Goal: Information Seeking & Learning: Learn about a topic

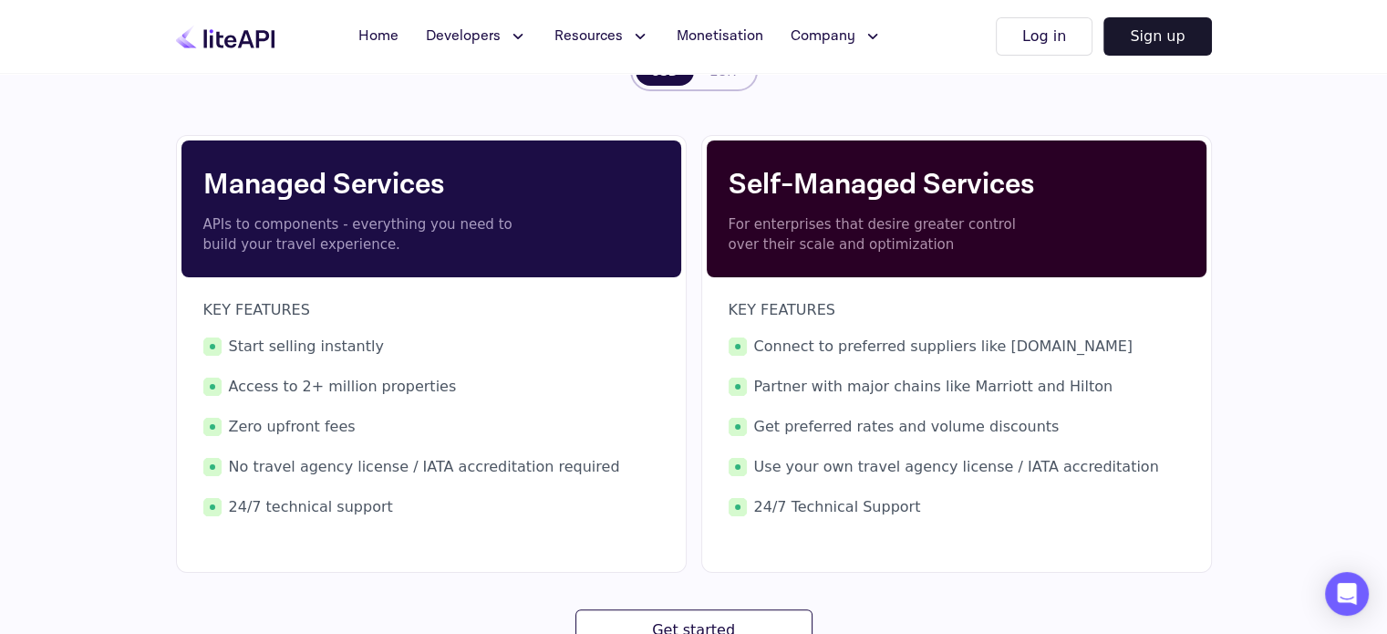
scroll to position [400, 0]
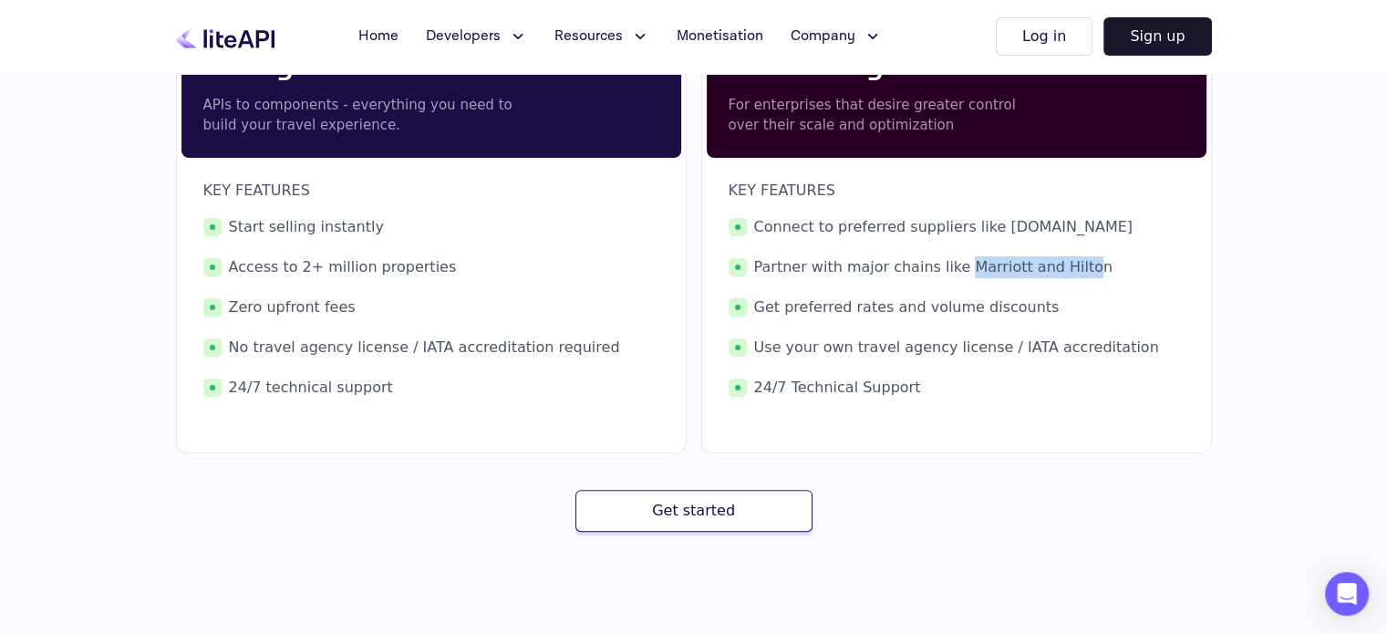
drag, startPoint x: 945, startPoint y: 263, endPoint x: 1065, endPoint y: 281, distance: 120.7
click at [1065, 281] on div "Connect to preferred suppliers like [DOMAIN_NAME] Partner with major chains lik…" at bounding box center [956, 307] width 456 height 182
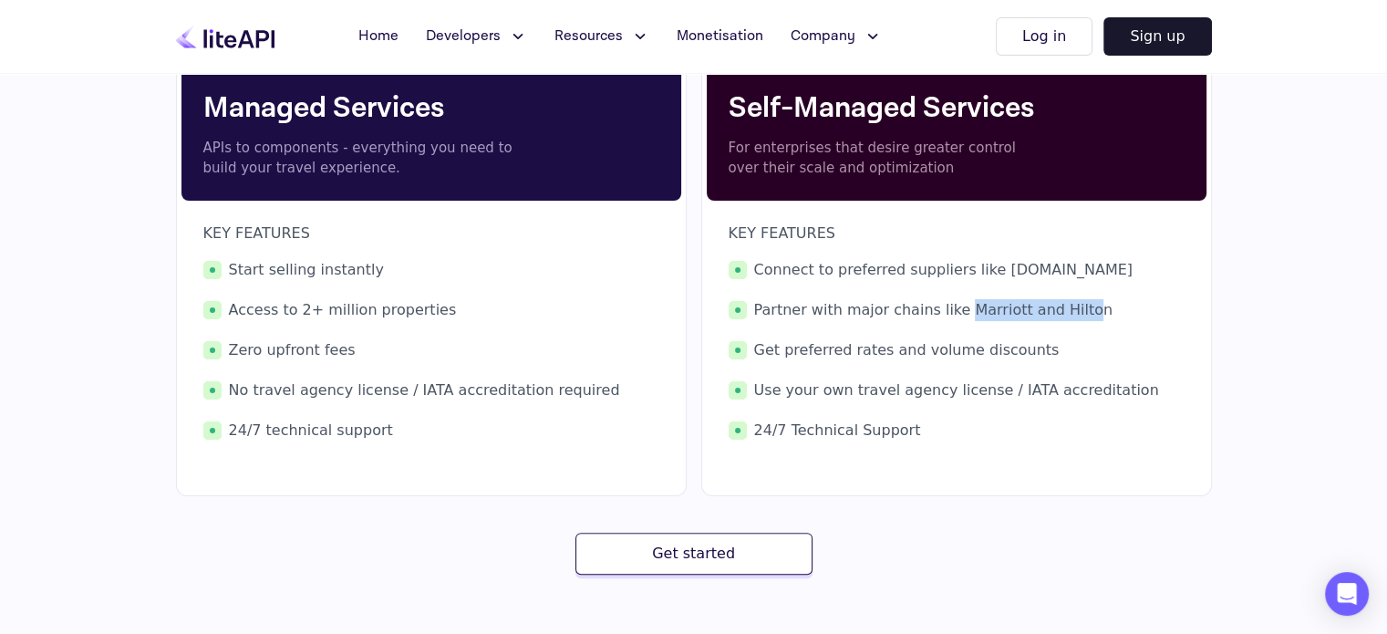
scroll to position [349, 0]
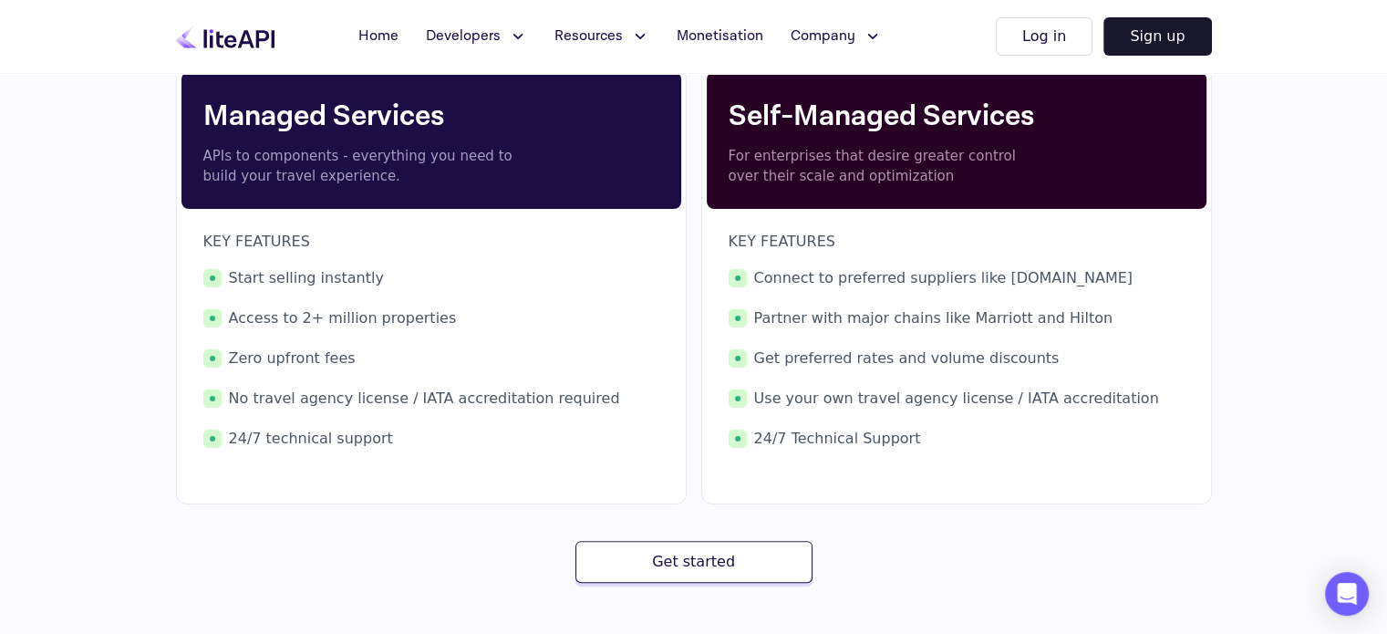
drag, startPoint x: 917, startPoint y: 403, endPoint x: 1018, endPoint y: 392, distance: 101.8
click at [1018, 392] on span "Use your own travel agency license / IATA accreditation" at bounding box center [956, 398] width 456 height 22
drag, startPoint x: 808, startPoint y: 356, endPoint x: 971, endPoint y: 355, distance: 163.2
click at [971, 355] on span "Get preferred rates and volume discounts" at bounding box center [956, 358] width 456 height 22
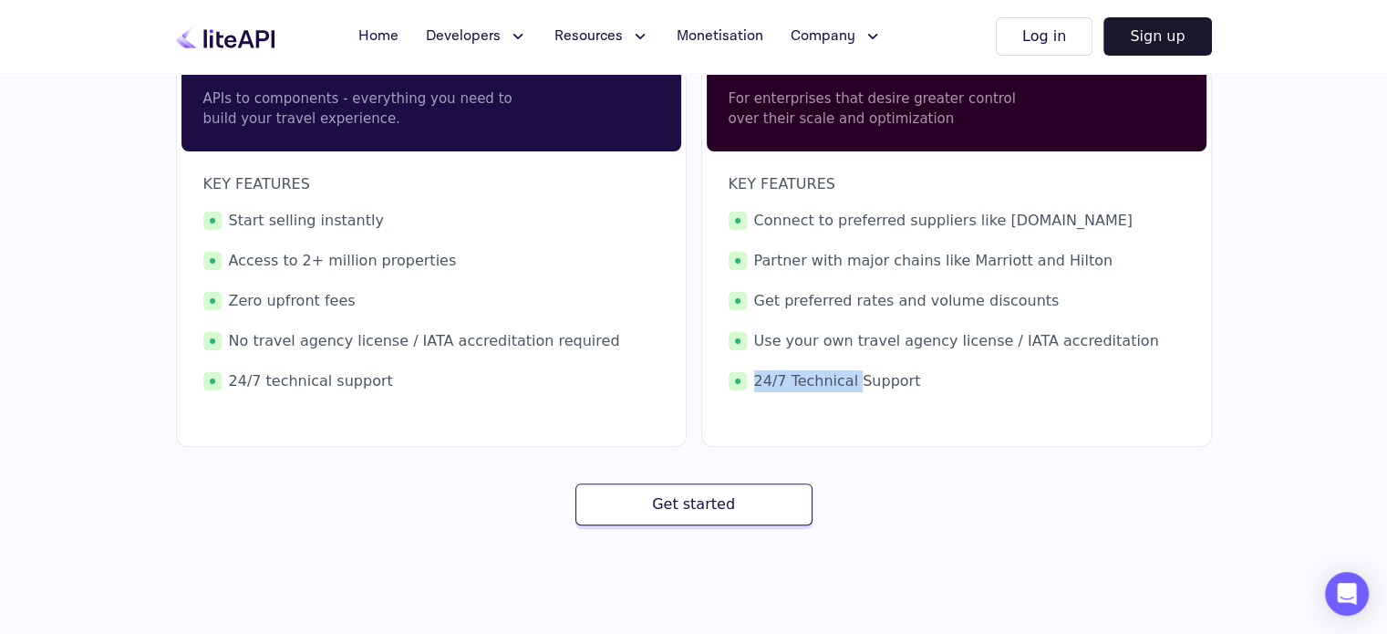
drag, startPoint x: 785, startPoint y: 368, endPoint x: 852, endPoint y: 370, distance: 67.5
click at [852, 370] on span "24/7 Technical Support" at bounding box center [956, 381] width 456 height 22
drag, startPoint x: 851, startPoint y: 251, endPoint x: 941, endPoint y: 253, distance: 89.4
click at [941, 253] on span "Partner with major chains like Marriott and Hilton" at bounding box center [956, 261] width 456 height 22
click at [811, 199] on div "KEY FEATURES Connect to preferred suppliers like [DOMAIN_NAME] Partner with maj…" at bounding box center [956, 282] width 456 height 219
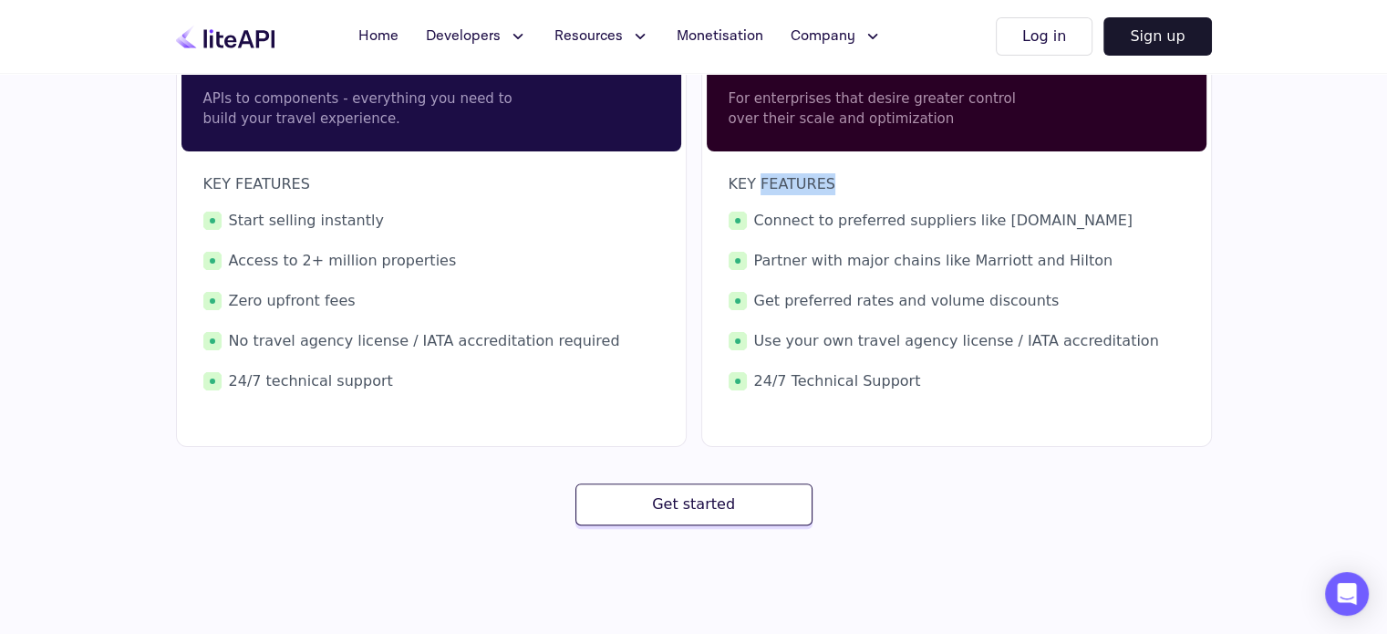
click at [811, 199] on div "KEY FEATURES Connect to preferred suppliers like [DOMAIN_NAME] Partner with maj…" at bounding box center [956, 282] width 456 height 219
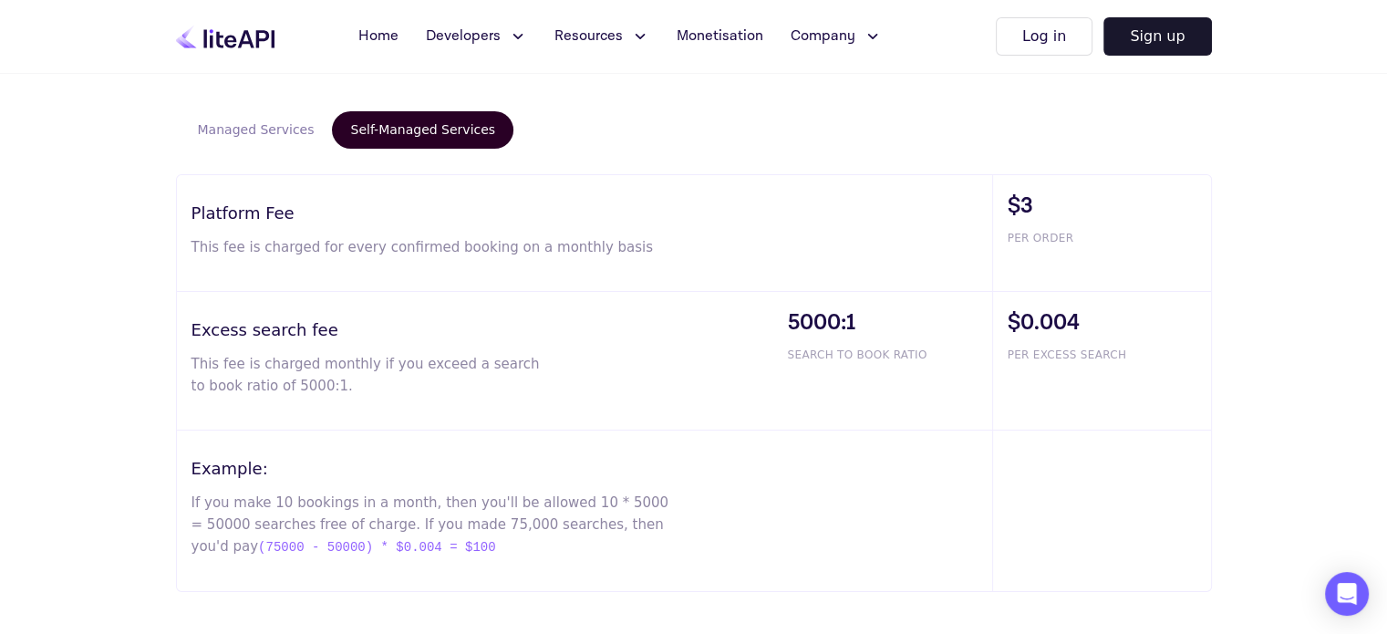
scroll to position [1098, 0]
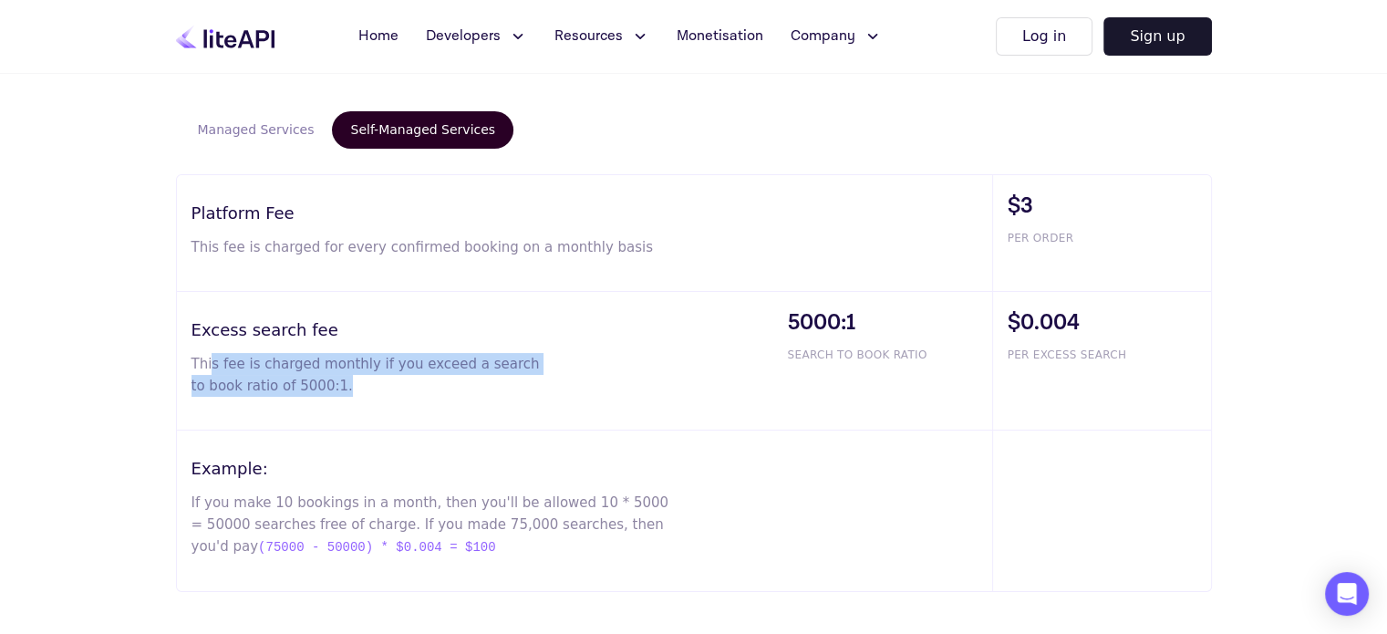
drag, startPoint x: 208, startPoint y: 360, endPoint x: 433, endPoint y: 387, distance: 226.8
click at [433, 387] on p "This fee is charged monthly if you exceed a search to book ratio of 5000:1." at bounding box center [365, 375] width 349 height 44
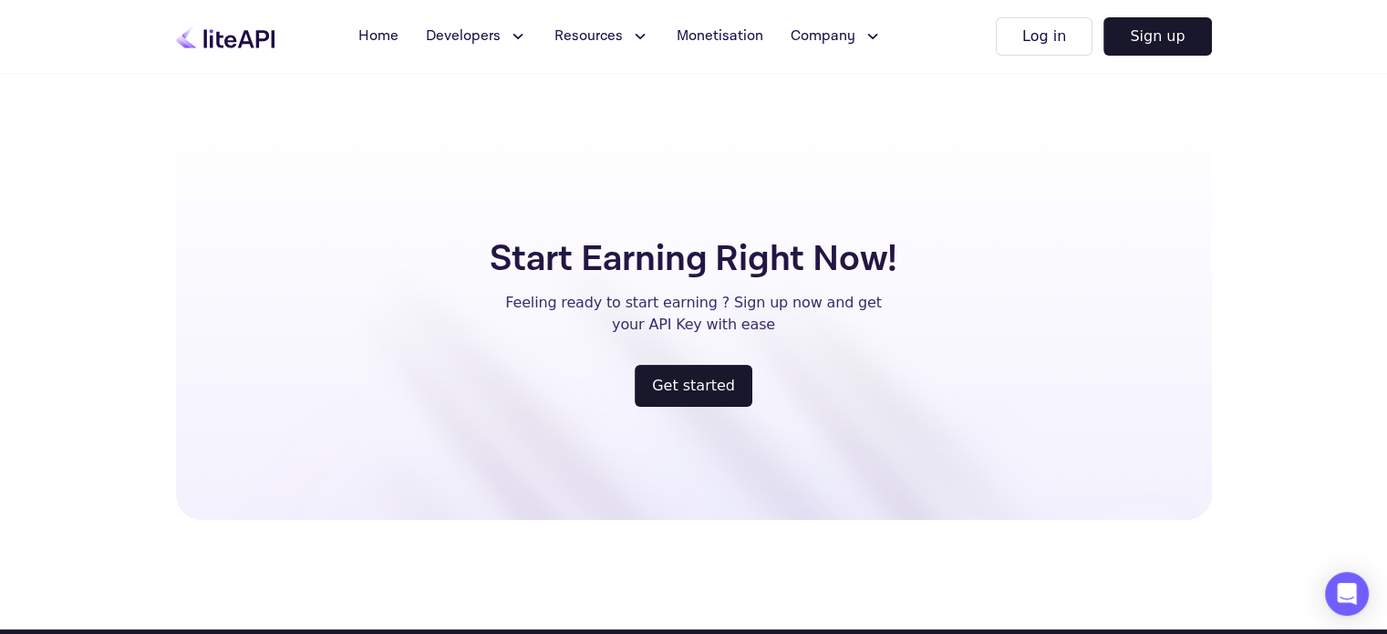
scroll to position [2326, 0]
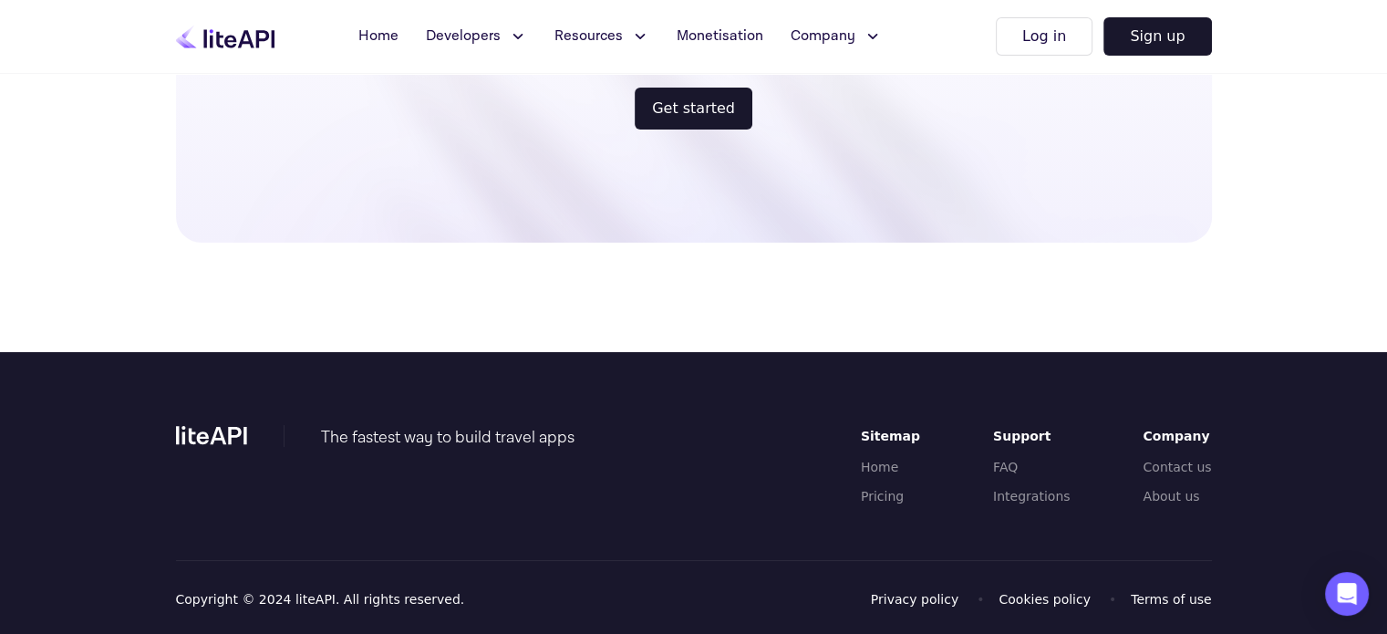
click at [630, 37] on icon at bounding box center [639, 36] width 19 height 18
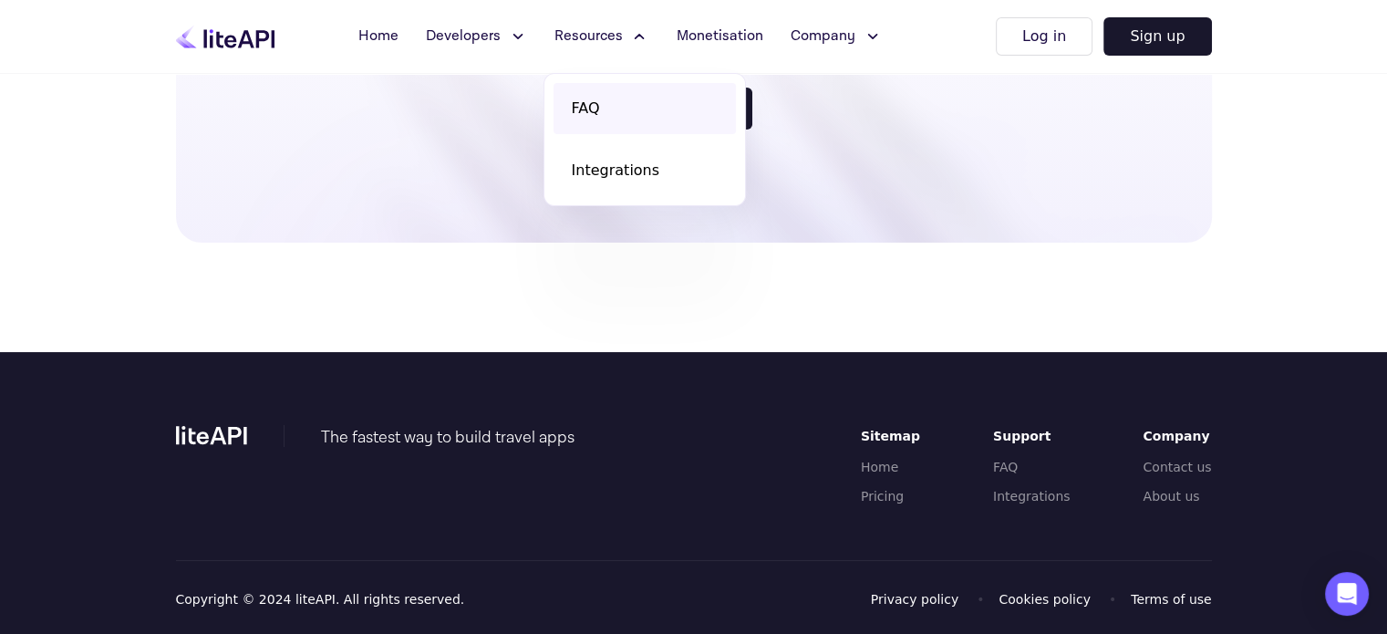
click at [583, 106] on span "FAQ" at bounding box center [586, 109] width 28 height 22
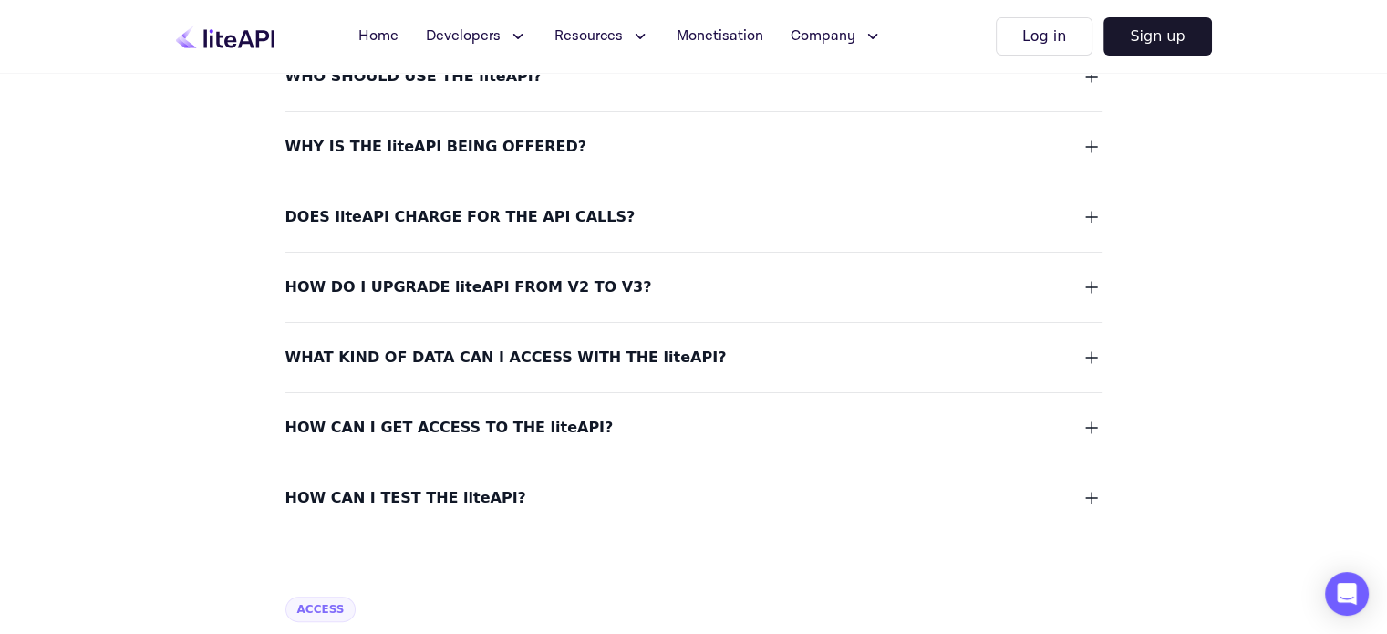
scroll to position [339, 0]
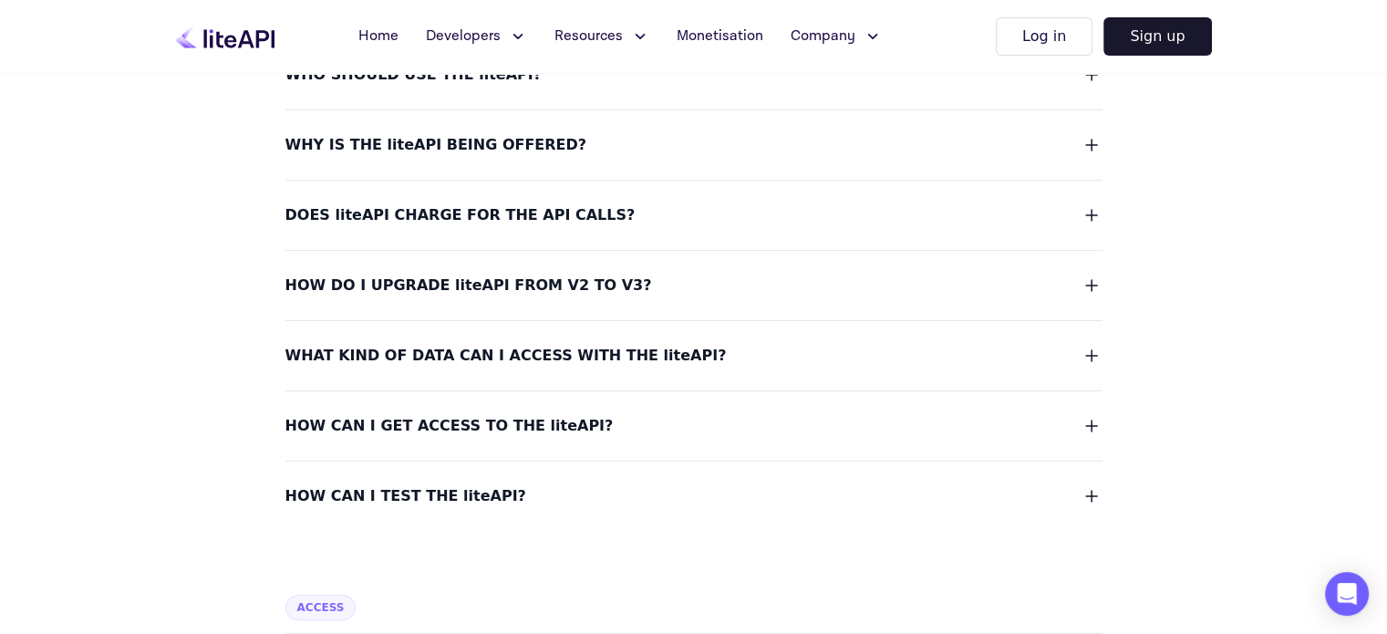
click at [498, 139] on span "WHY IS THE liteAPI BEING OFFERED?" at bounding box center [436, 145] width 302 height 26
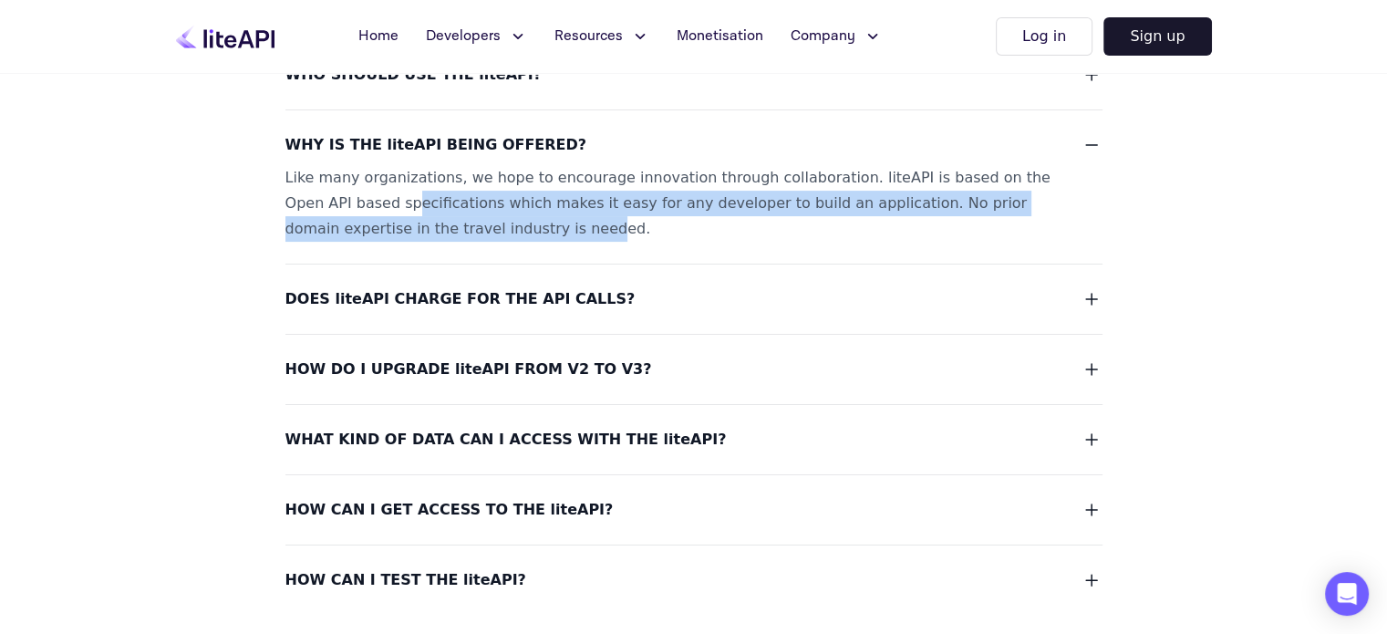
drag, startPoint x: 342, startPoint y: 211, endPoint x: 427, endPoint y: 218, distance: 85.0
click at [427, 218] on div "Like many organizations, we hope to encourage innovation through collaboration.…" at bounding box center [671, 203] width 773 height 77
click at [474, 205] on div "Like many organizations, we hope to encourage innovation through collaboration.…" at bounding box center [671, 203] width 773 height 77
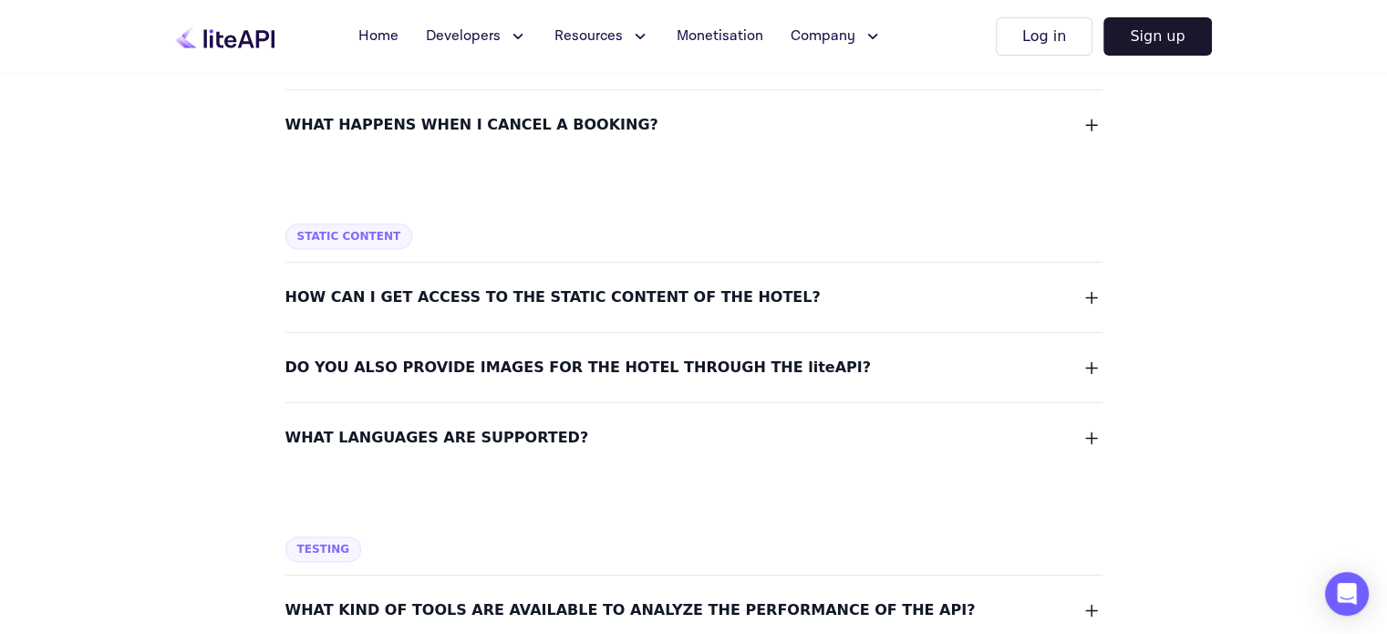
scroll to position [2457, 0]
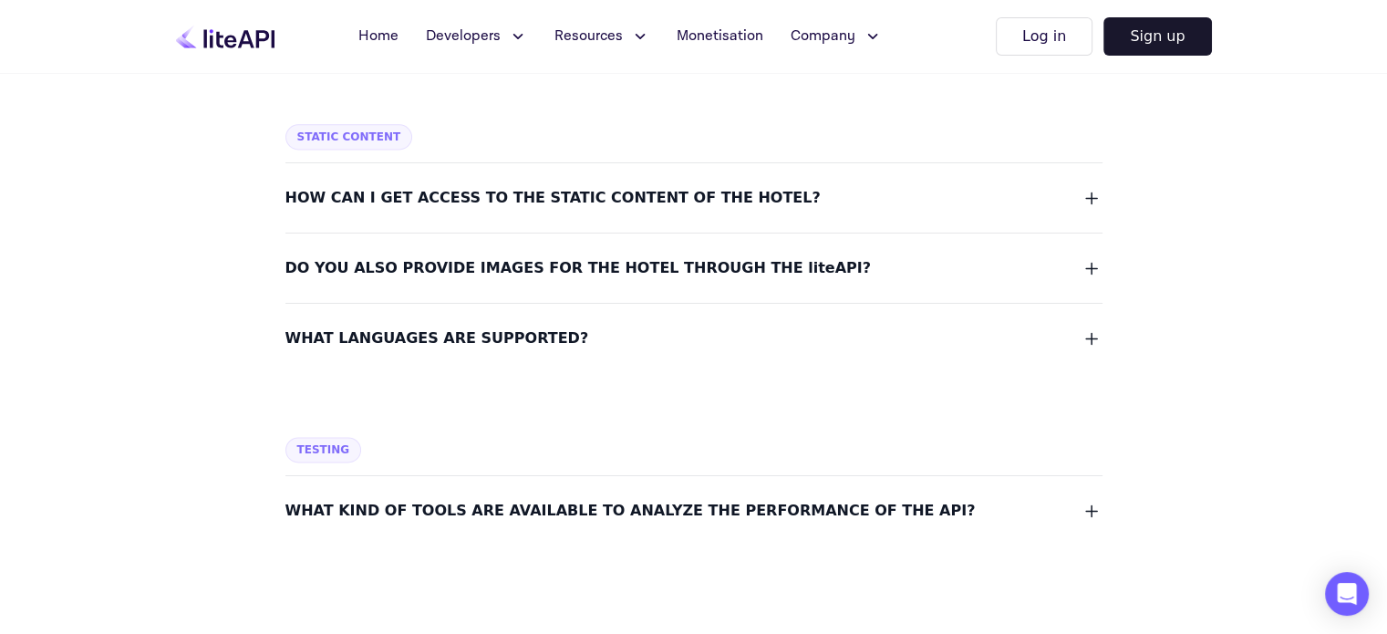
click at [633, 36] on icon at bounding box center [639, 36] width 19 height 18
click at [634, 171] on span "Integrations" at bounding box center [616, 171] width 88 height 22
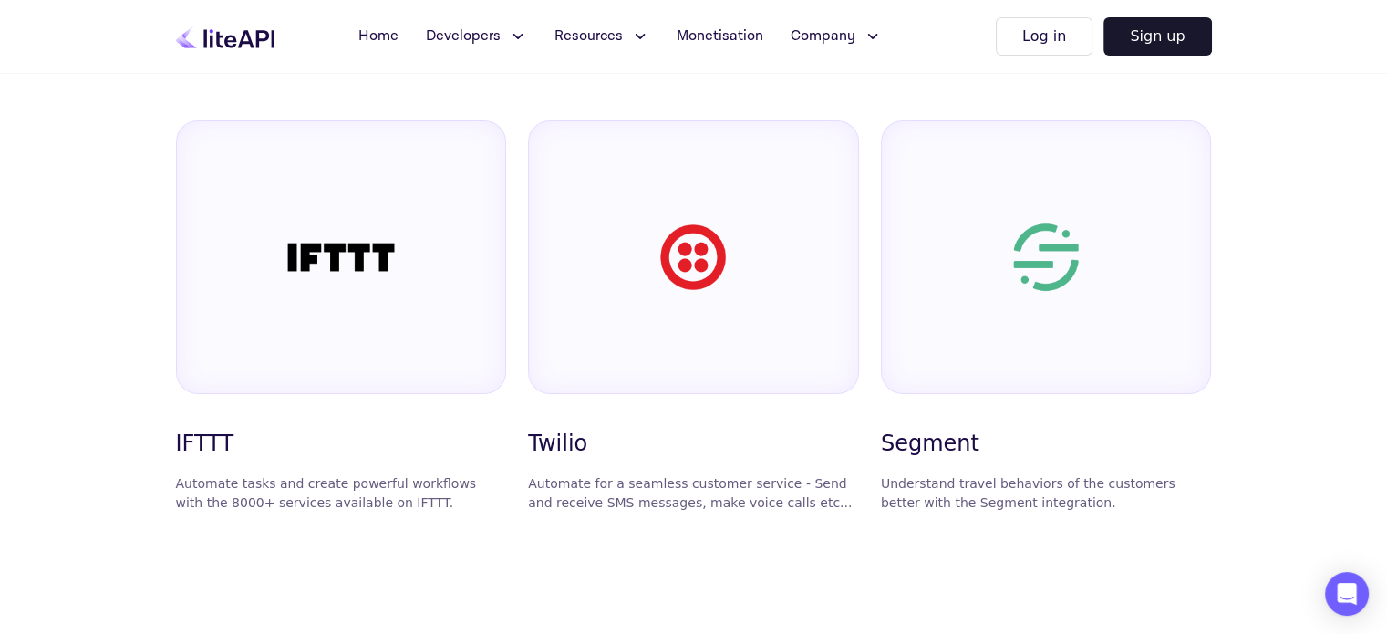
scroll to position [1075, 0]
click at [695, 45] on span "Monetisation" at bounding box center [719, 37] width 87 height 22
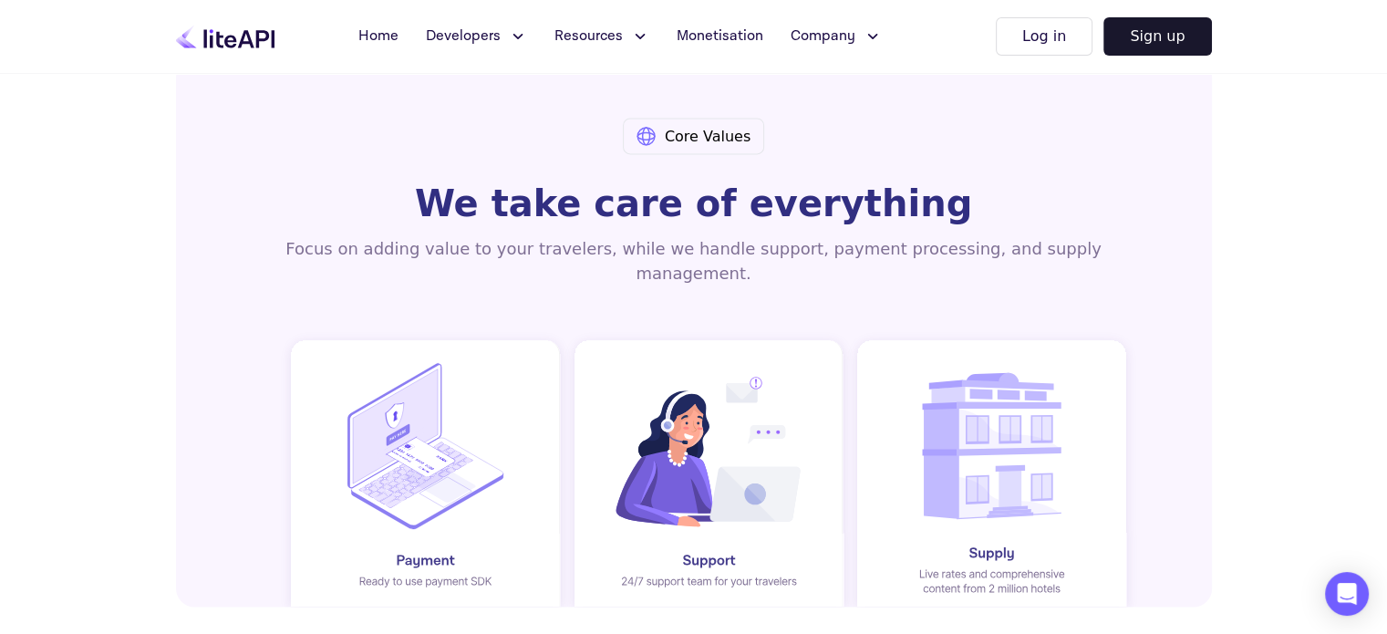
scroll to position [2631, 0]
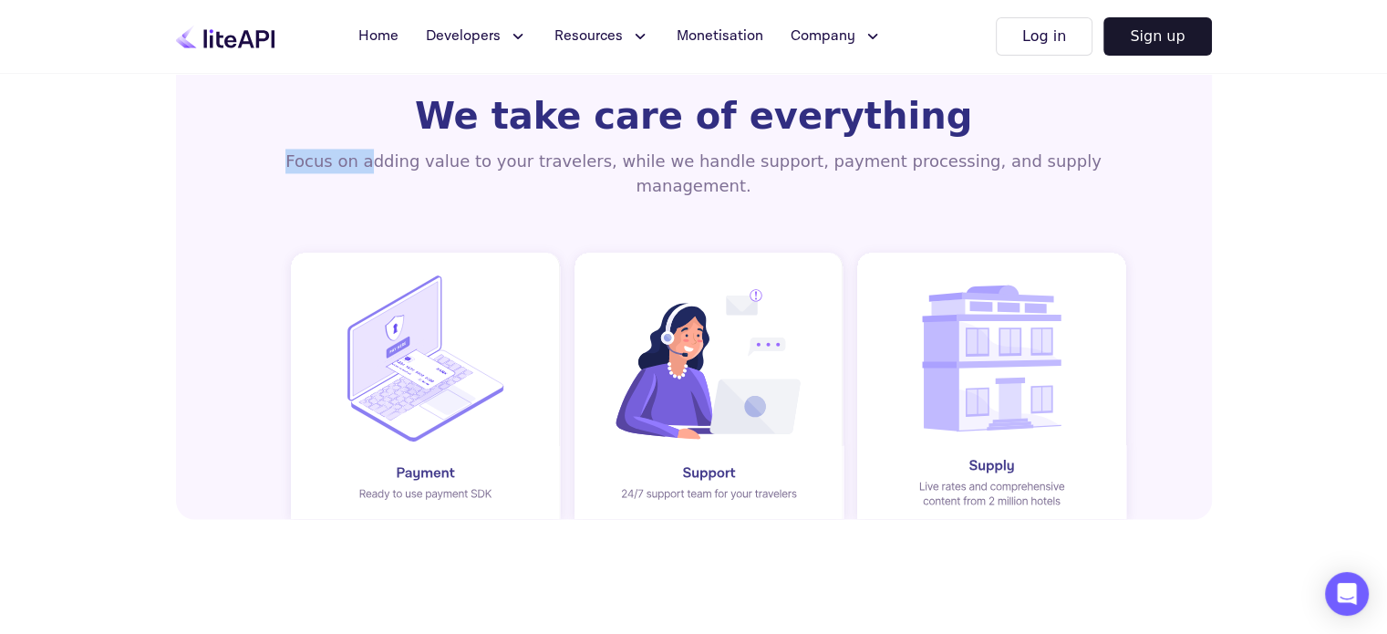
drag, startPoint x: 279, startPoint y: 163, endPoint x: 389, endPoint y: 175, distance: 110.9
click at [389, 175] on div "Core Values We take care of everything Focus on adding value to your travelers,…" at bounding box center [694, 99] width 1036 height 255
drag, startPoint x: 418, startPoint y: 165, endPoint x: 510, endPoint y: 165, distance: 92.1
click at [510, 165] on div "Focus on adding value to your travelers, while we handle support, payment proce…" at bounding box center [693, 173] width 919 height 49
drag, startPoint x: 560, startPoint y: 149, endPoint x: 656, endPoint y: 160, distance: 97.2
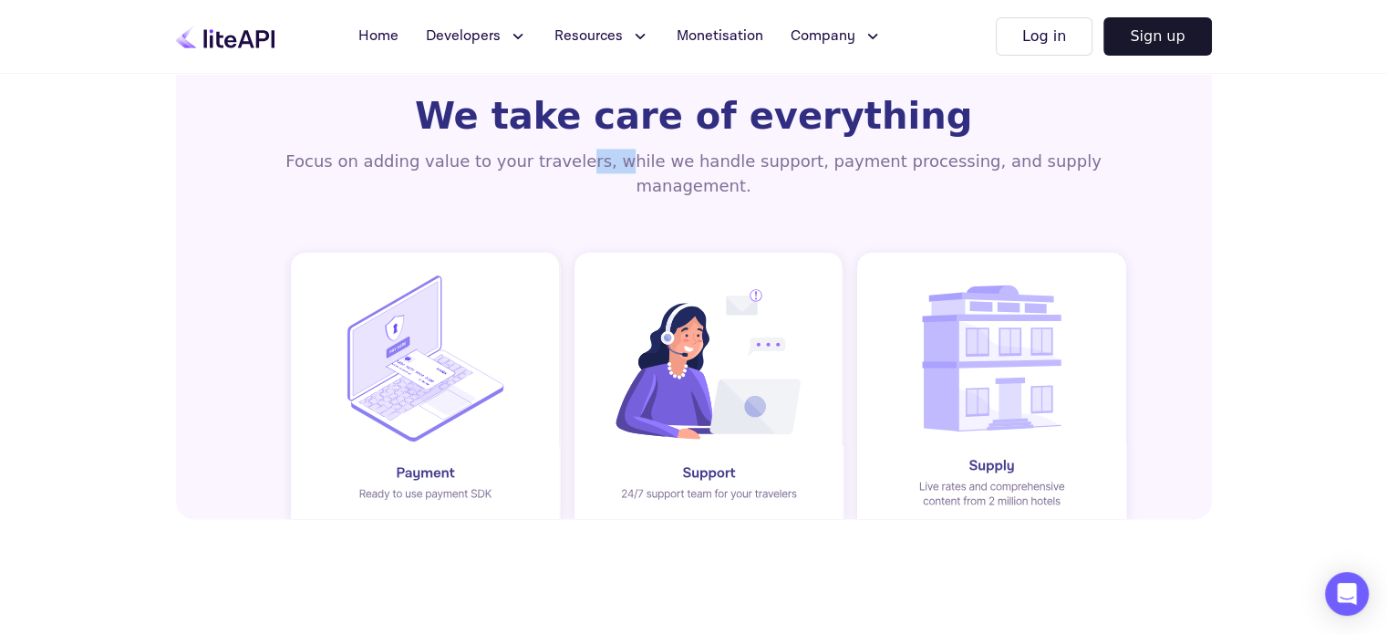
click at [656, 160] on div "Focus on adding value to your travelers, while we handle support, payment proce…" at bounding box center [693, 173] width 919 height 49
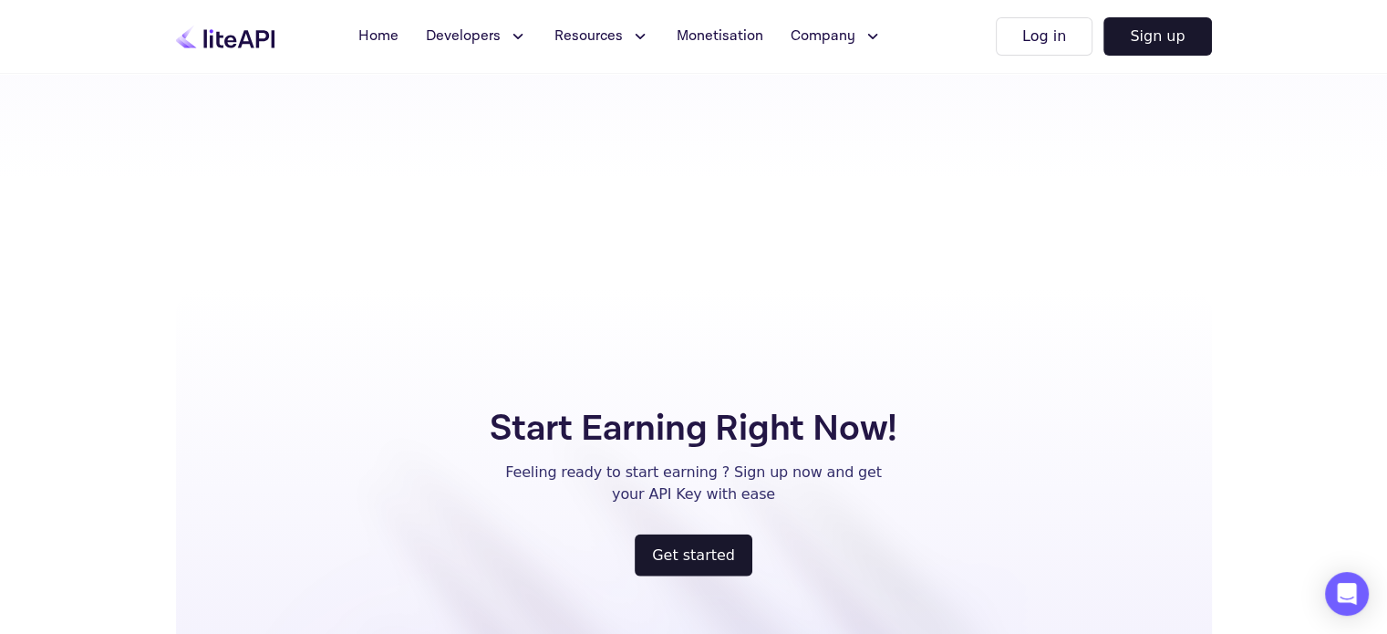
scroll to position [3807, 0]
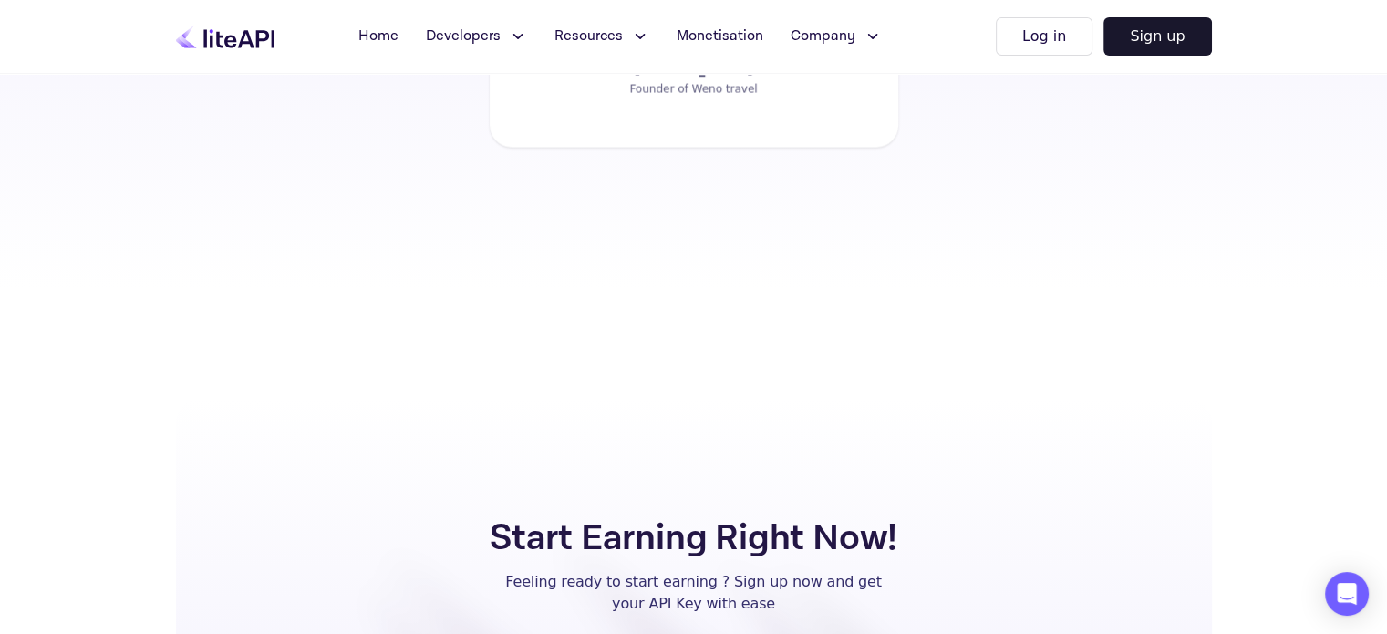
click at [598, 46] on span "Resources" at bounding box center [588, 37] width 68 height 22
click at [502, 46] on button "Developers" at bounding box center [476, 36] width 123 height 36
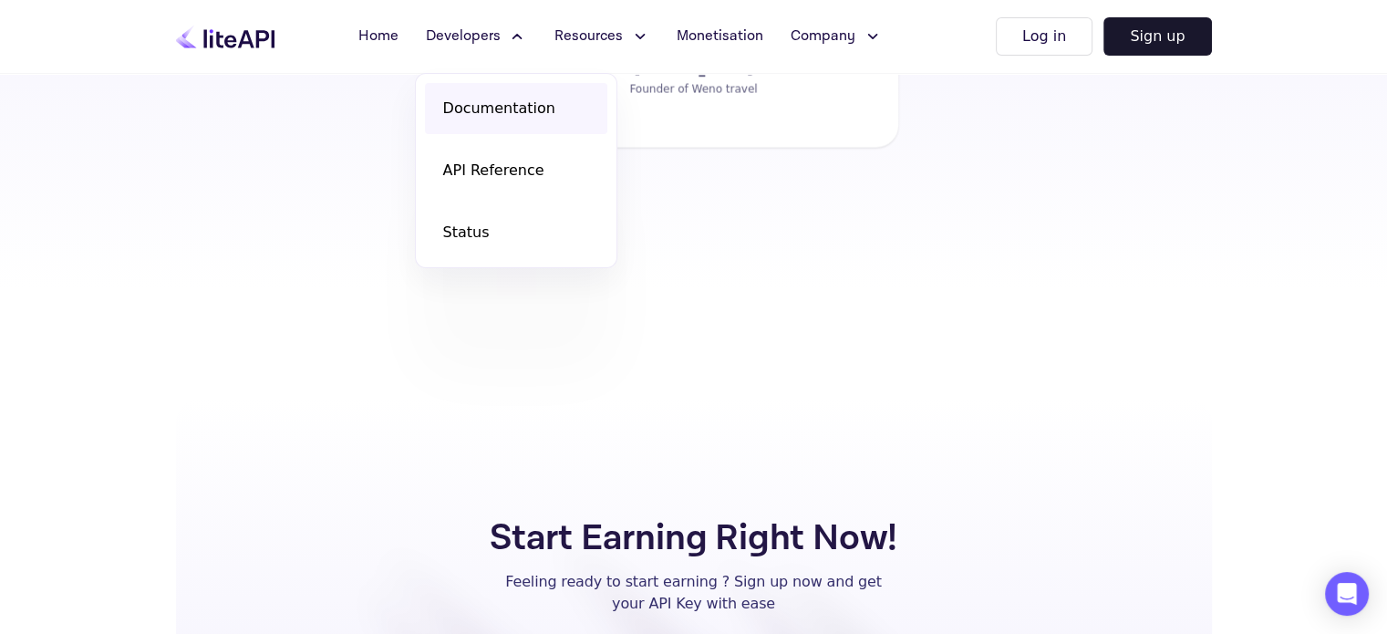
click at [523, 123] on link "Documentation" at bounding box center [516, 108] width 182 height 51
